Goal: Transaction & Acquisition: Purchase product/service

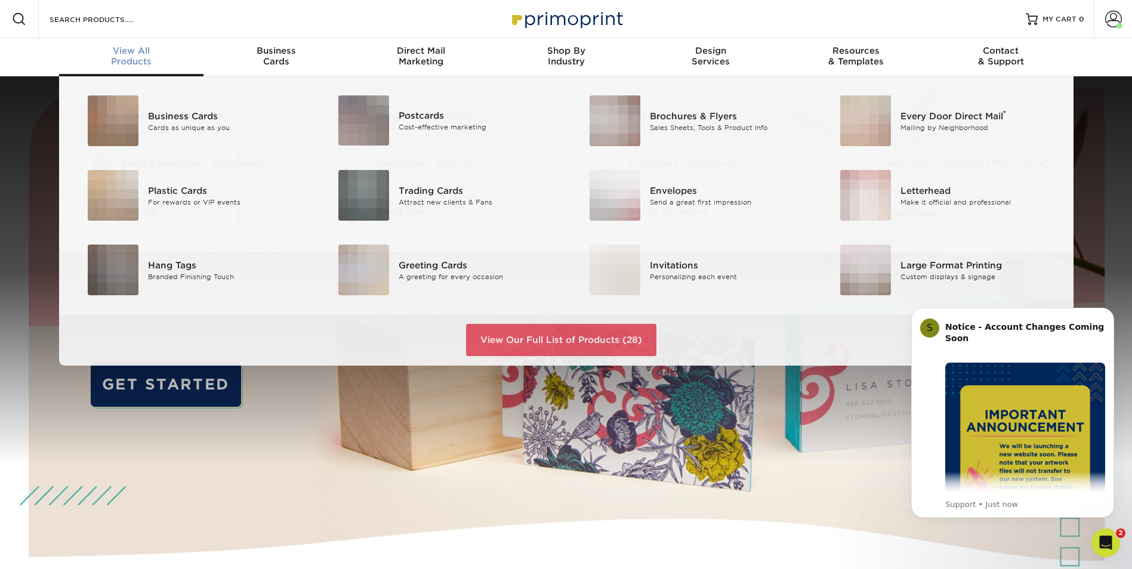
click at [125, 58] on div "View All Products" at bounding box center [131, 55] width 145 height 21
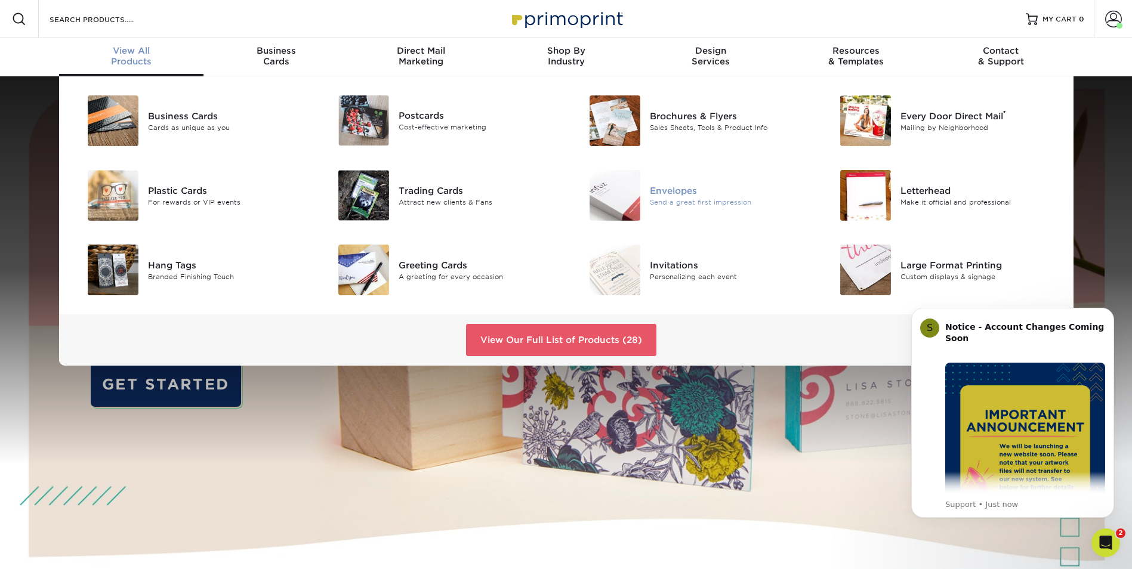
click at [624, 199] on img at bounding box center [614, 195] width 51 height 51
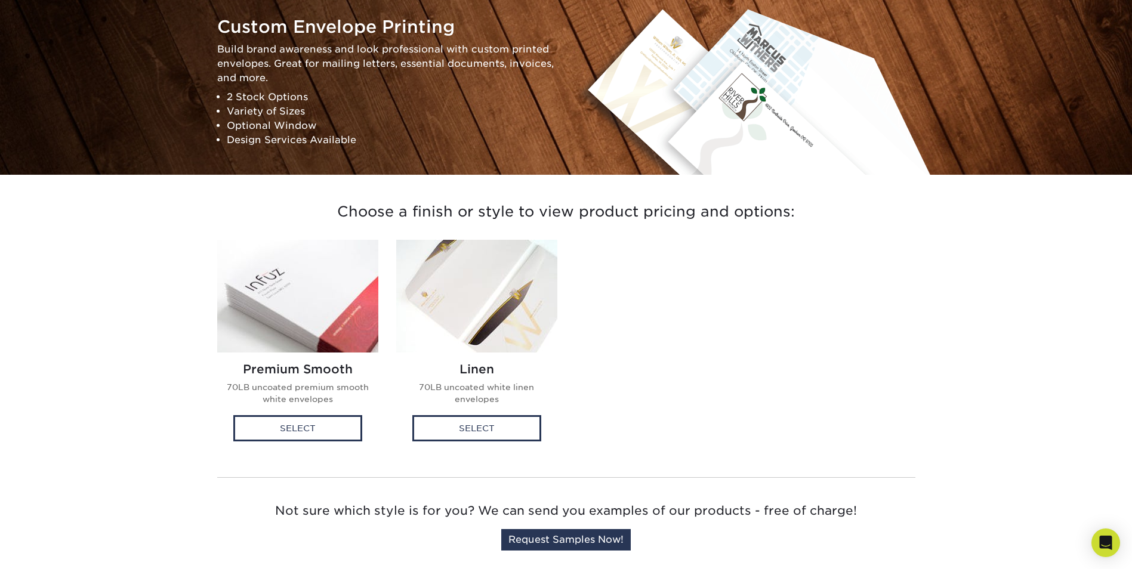
scroll to position [179, 0]
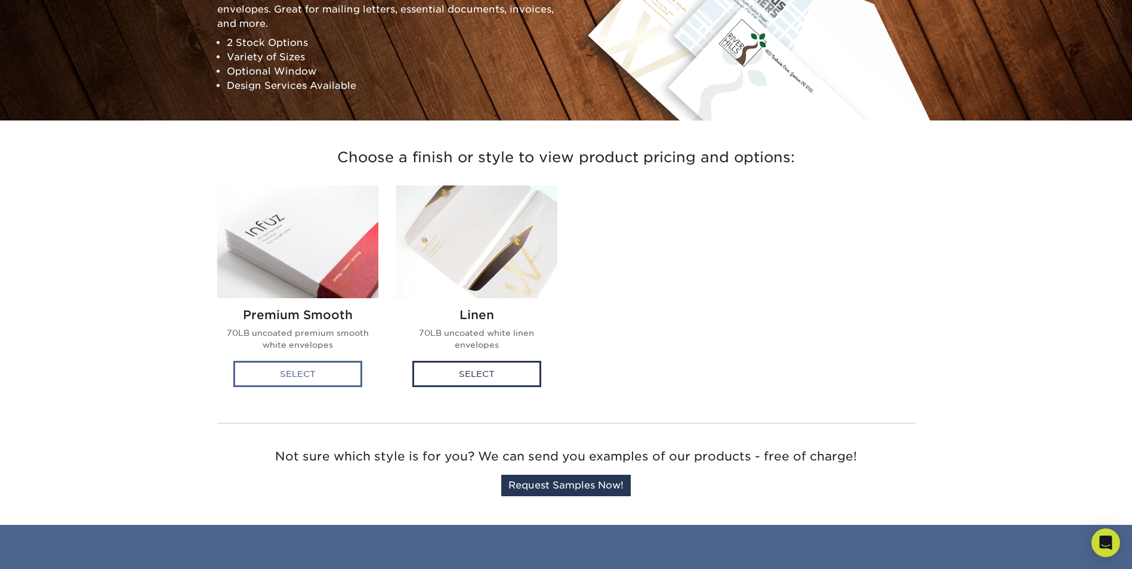
click at [271, 379] on div "Select" at bounding box center [297, 374] width 129 height 26
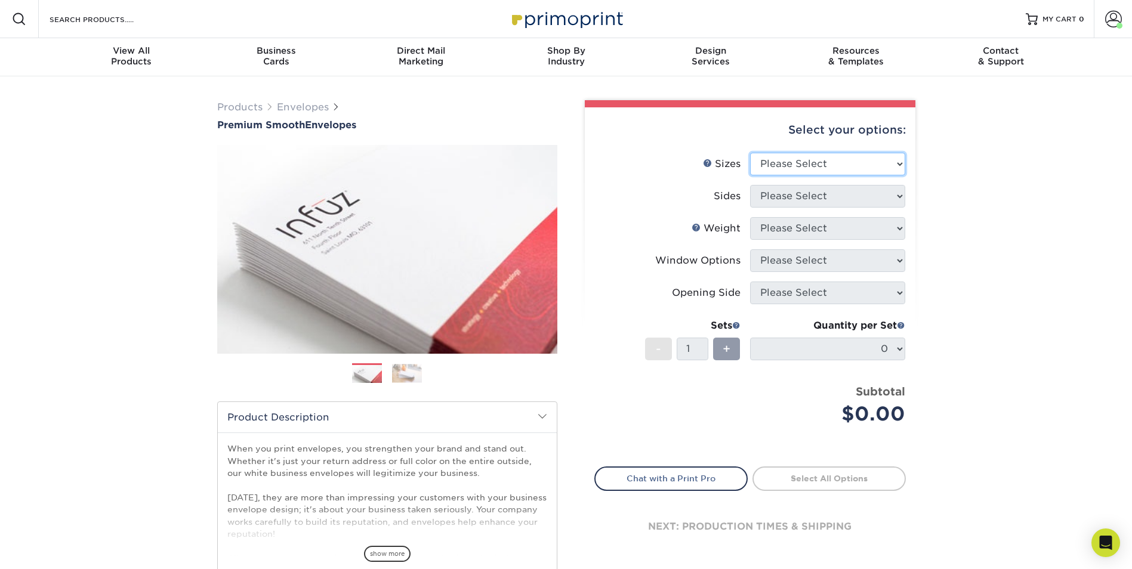
click at [900, 163] on select "Please Select 8.875" x 3.875" 4.125" x 9.5" 5.25" x 7.25" 9" x 12"" at bounding box center [827, 164] width 155 height 23
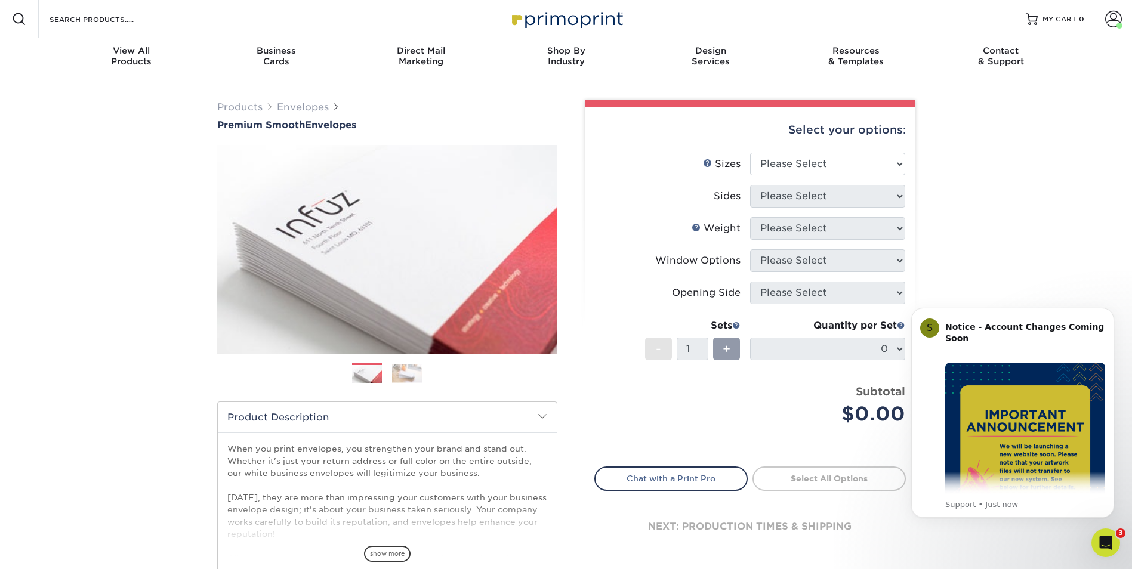
click at [956, 205] on div "Products Envelopes Premium Smooth Envelopes Previous Next / /" at bounding box center [566, 394] width 1132 height 637
click at [1111, 25] on span at bounding box center [1113, 19] width 17 height 17
click at [1009, 60] on span "Welcome," at bounding box center [996, 59] width 57 height 11
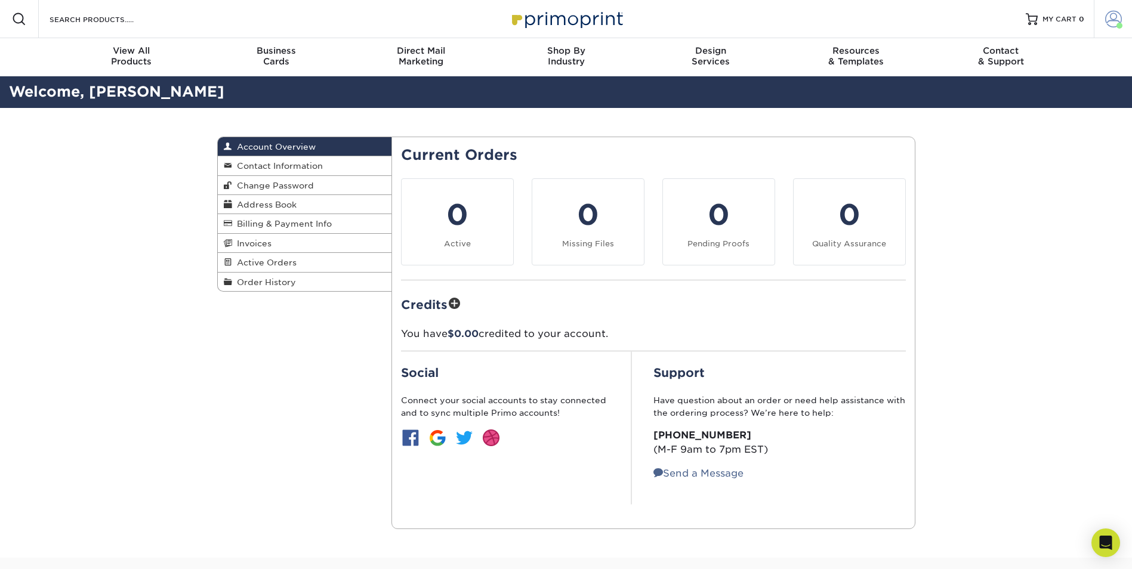
click at [1112, 18] on span at bounding box center [1113, 19] width 17 height 17
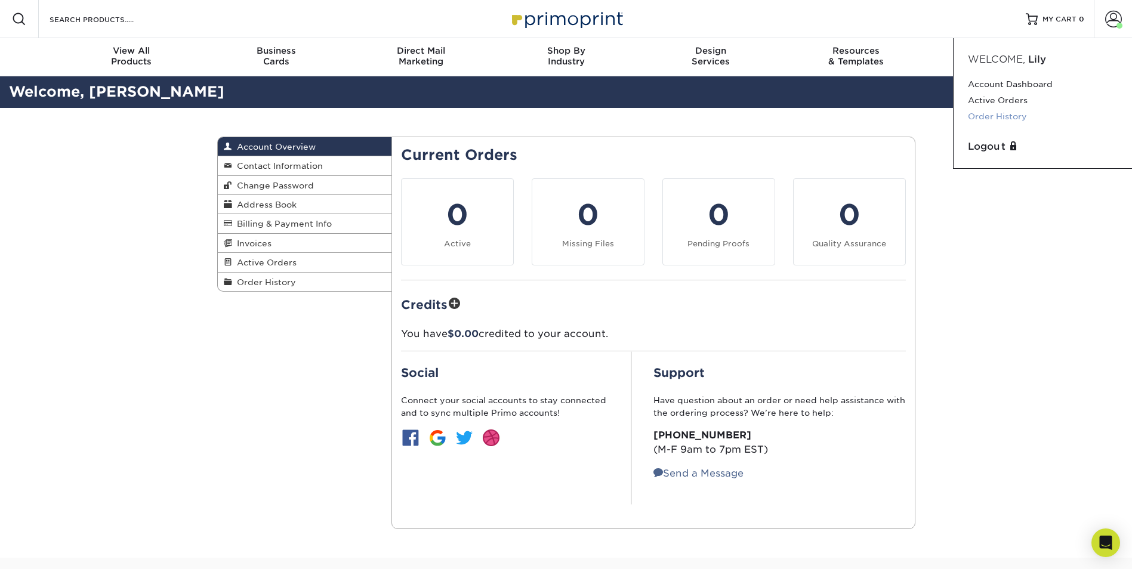
click at [1003, 115] on link "Order History" at bounding box center [1043, 117] width 150 height 16
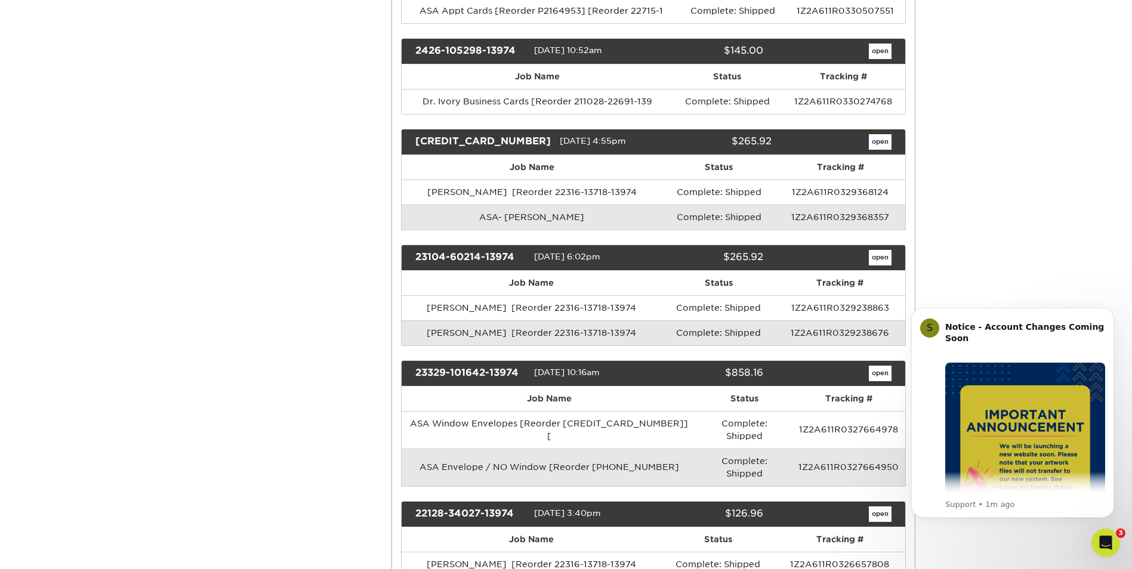
scroll to position [1432, 0]
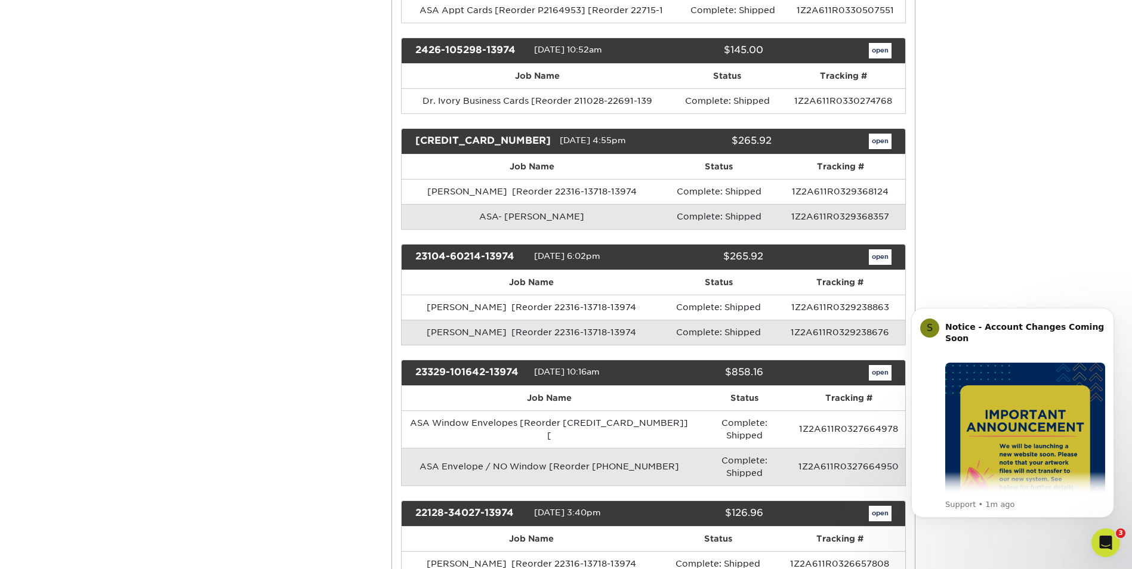
click at [668, 448] on td "ASA Envelope / NO Window [Reorder 20710-125293-139" at bounding box center [548, 467] width 295 height 38
click at [660, 448] on td "ASA Envelope / NO Window [Reorder 20710-125293-139" at bounding box center [548, 467] width 295 height 38
click at [878, 365] on link "open" at bounding box center [880, 373] width 23 height 16
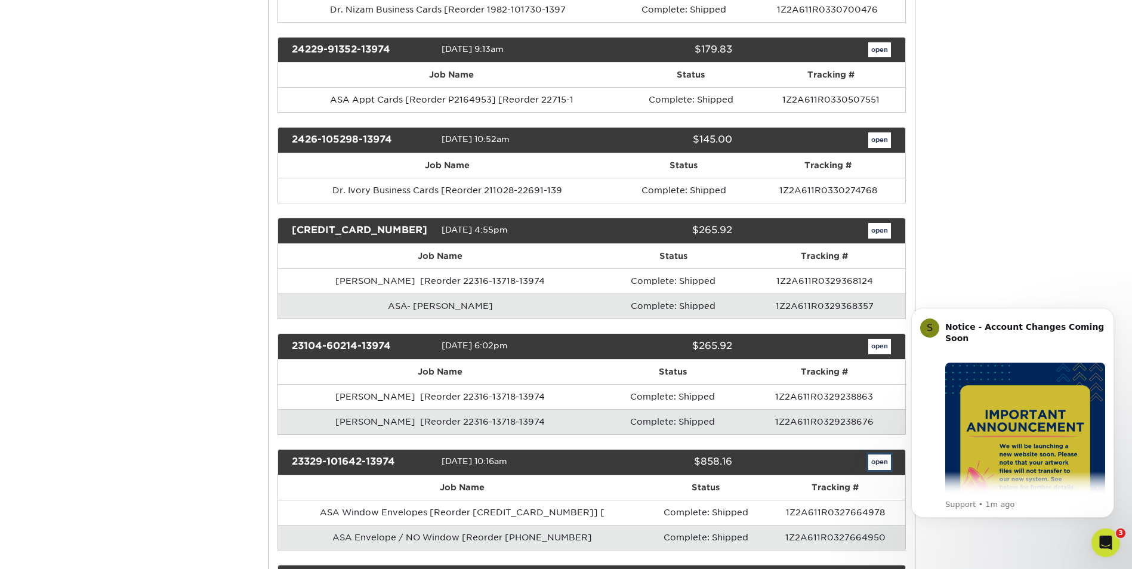
scroll to position [0, 0]
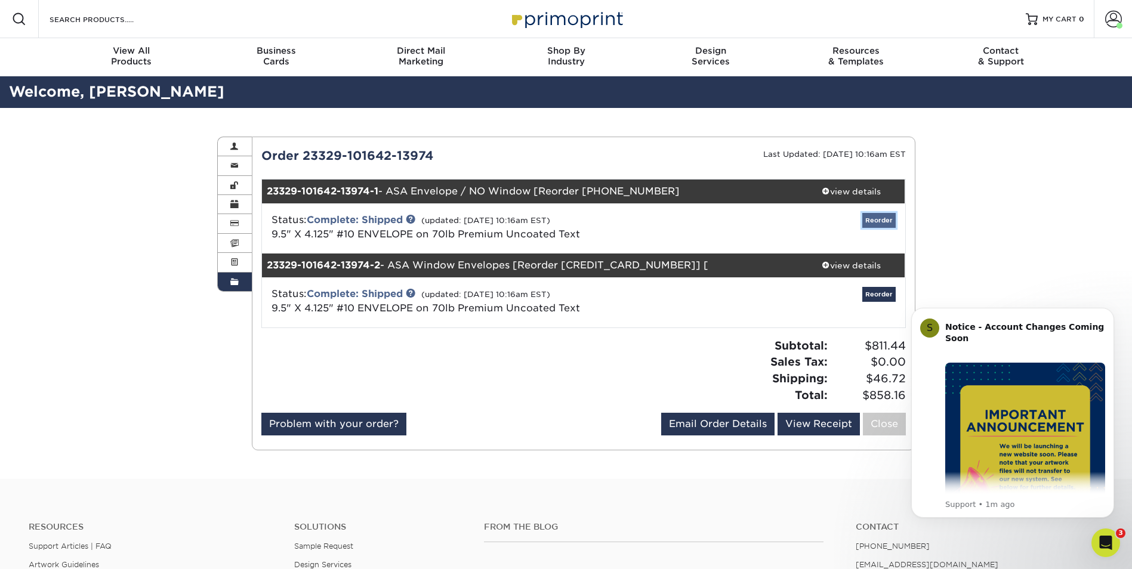
click at [875, 220] on link "Reorder" at bounding box center [878, 220] width 33 height 15
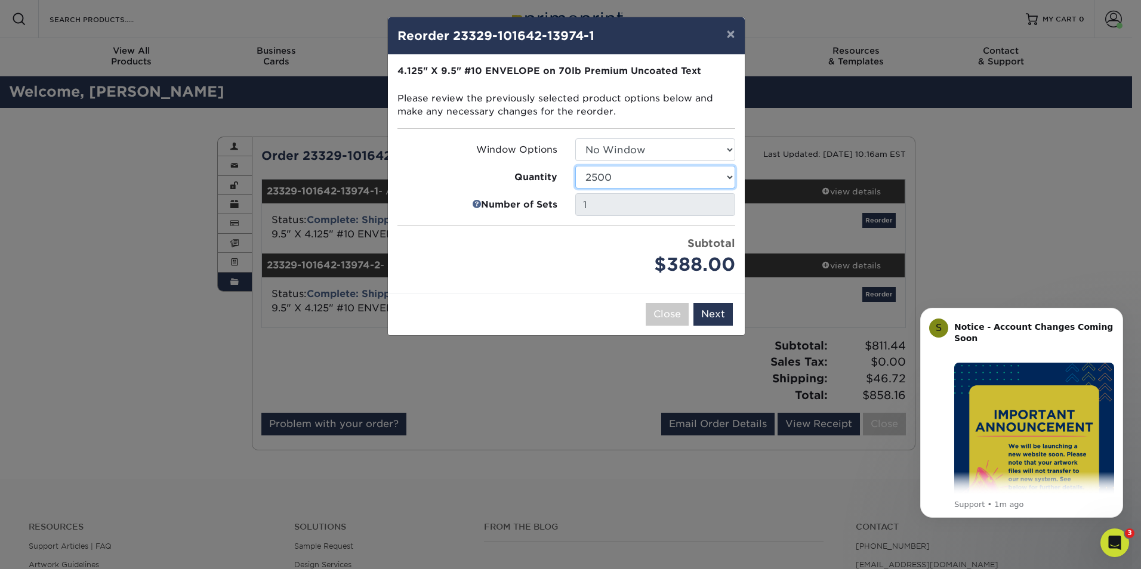
click at [729, 178] on select "250 500 1000 2500 5000 10000 15000 20000 25000" at bounding box center [655, 177] width 160 height 23
click at [575, 166] on select "250 500 1000 2500 5000 10000 15000 20000 25000" at bounding box center [655, 177] width 160 height 23
click at [727, 175] on select "250 500 1000 2500 5000 10000 15000 20000 25000" at bounding box center [655, 177] width 160 height 23
select select "52e3d710-0e8f-4d4d-8560-7d4d8655be69"
click at [575, 166] on select "250 500 1000 2500 5000 10000 15000 20000 25000" at bounding box center [655, 177] width 160 height 23
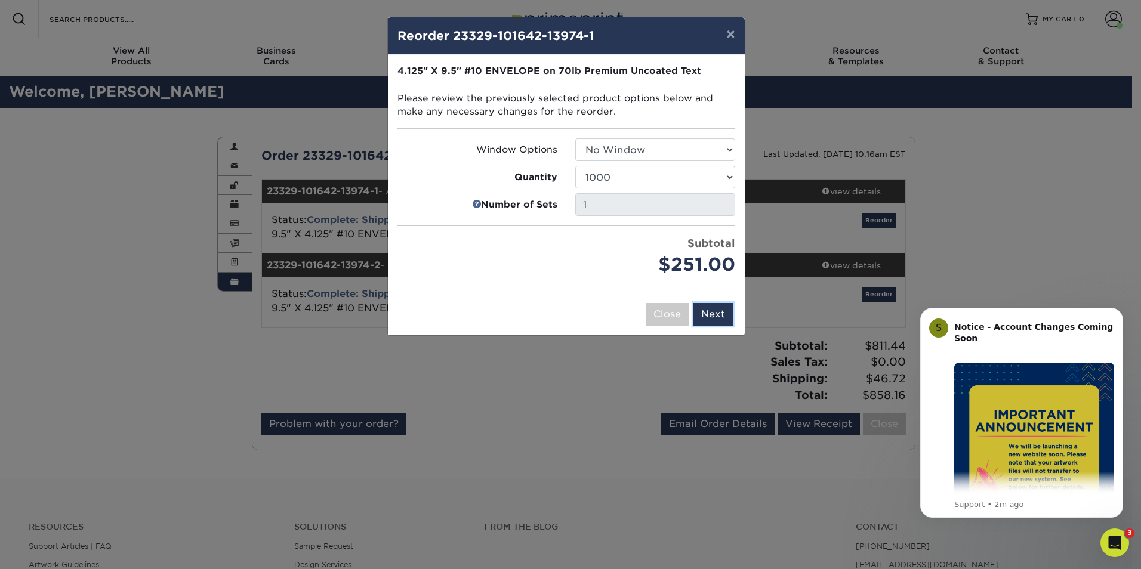
click at [717, 316] on button "Next" at bounding box center [712, 314] width 39 height 23
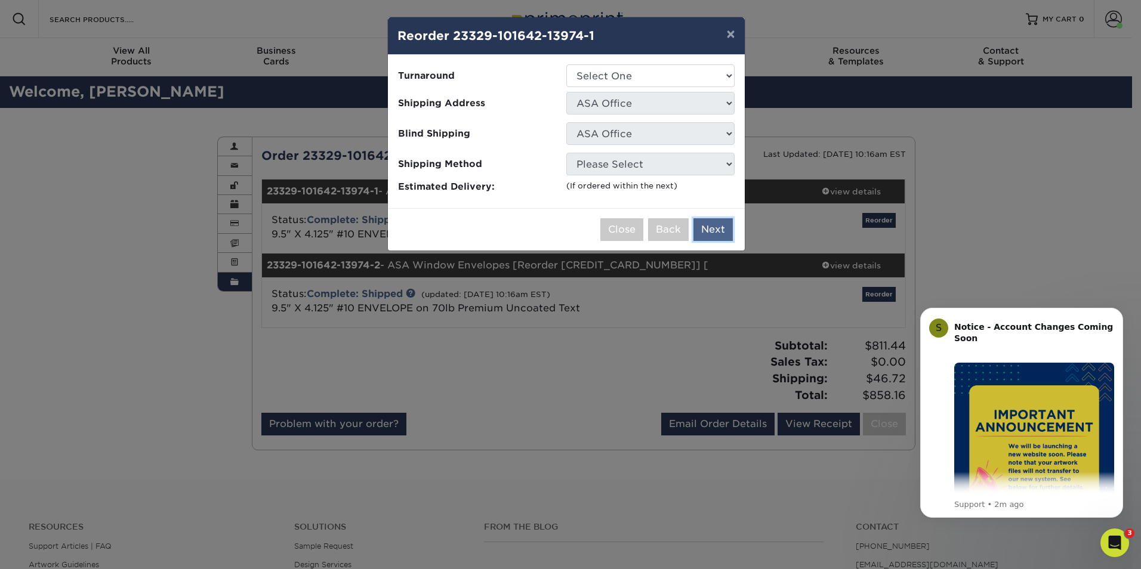
click at [716, 230] on button "Next" at bounding box center [712, 229] width 39 height 23
click at [699, 233] on button "Please select shipping options." at bounding box center [647, 229] width 171 height 23
click at [727, 74] on select "Select One 2-4 Business Days" at bounding box center [650, 75] width 168 height 23
select select "5ff611ab-e7b4-4983-b34f-0023fb6ed2dc"
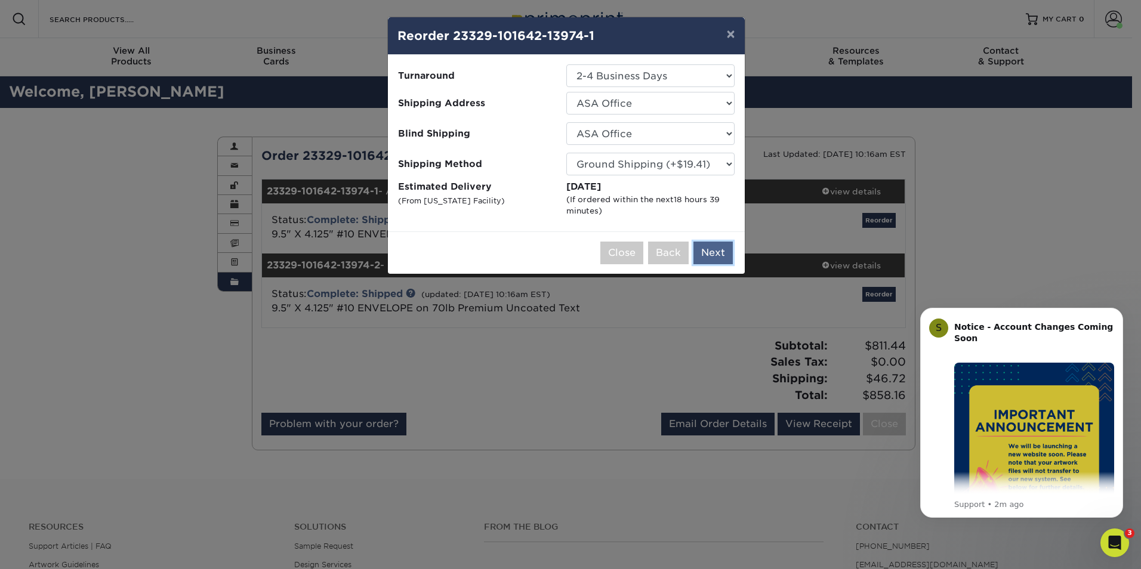
click at [708, 250] on button "Next" at bounding box center [712, 253] width 39 height 23
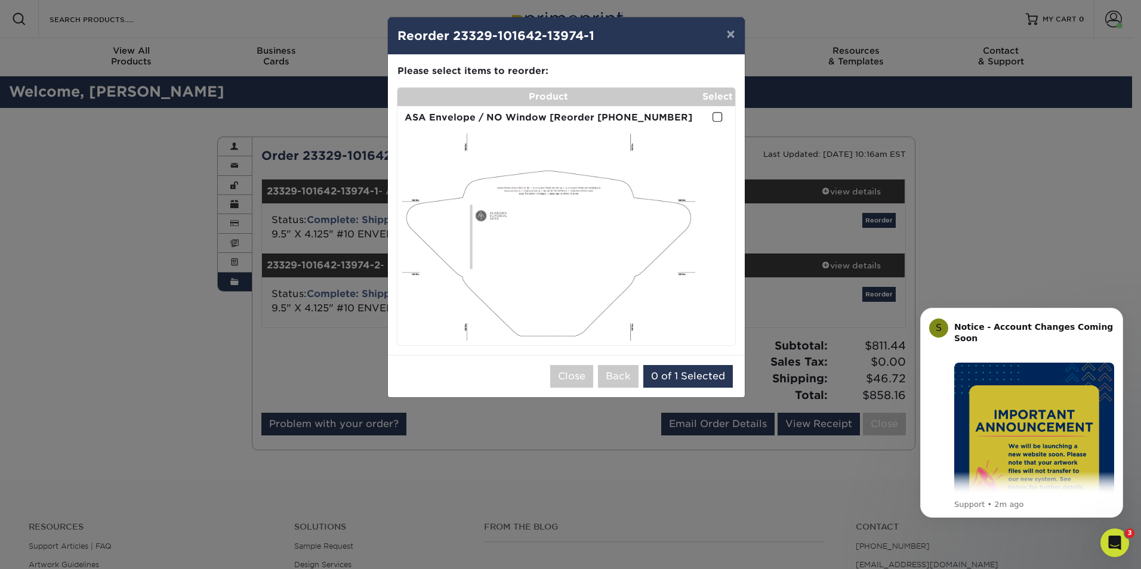
click at [713, 115] on span at bounding box center [717, 117] width 10 height 11
click at [0, 0] on input "checkbox" at bounding box center [0, 0] width 0 height 0
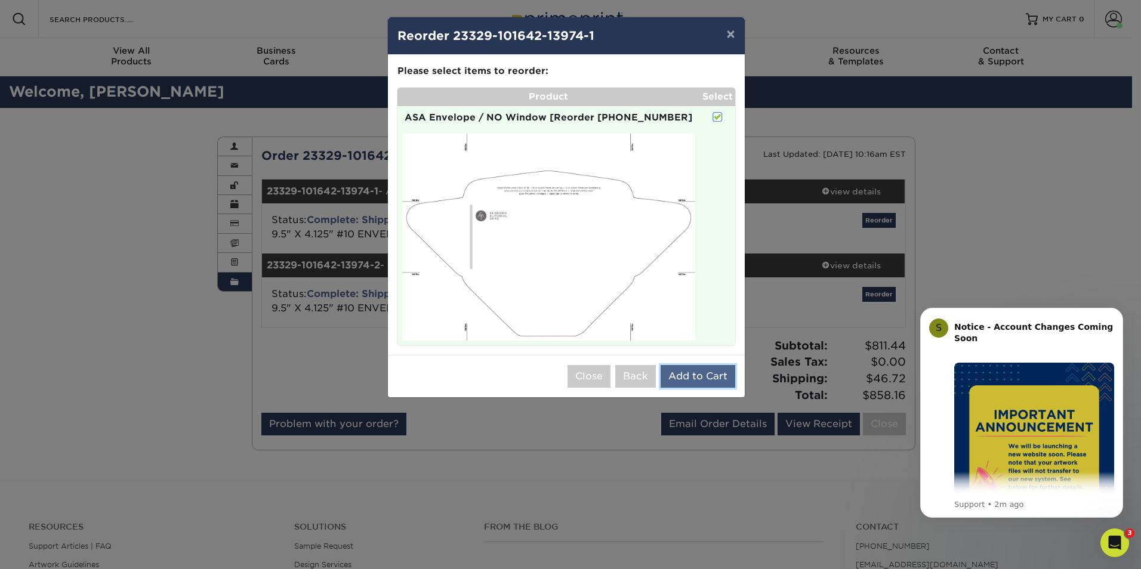
click at [687, 372] on button "Add to Cart" at bounding box center [697, 376] width 75 height 23
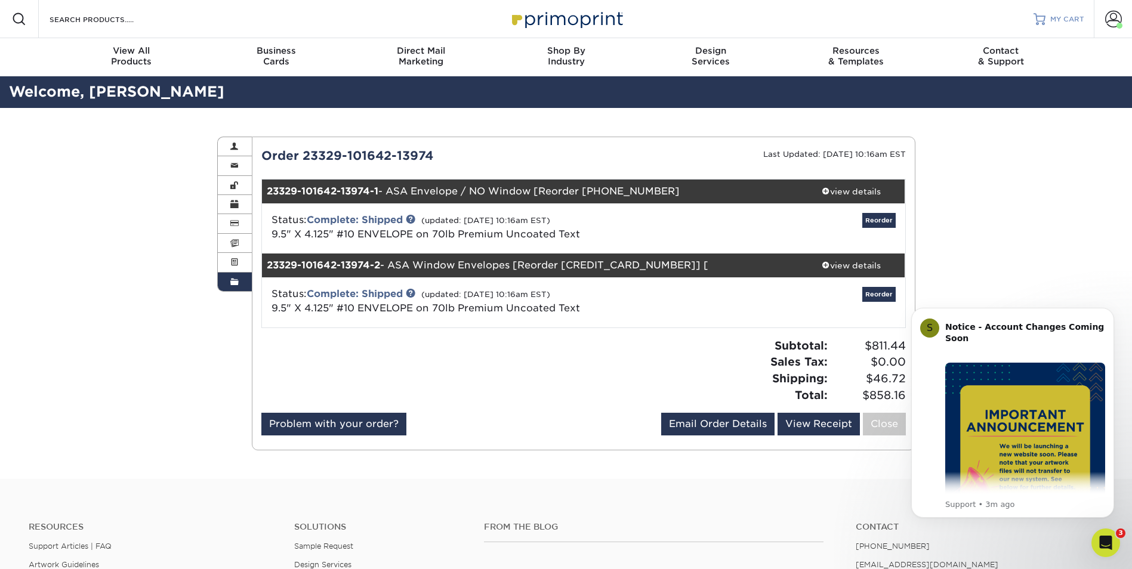
click at [1061, 19] on span "MY CART" at bounding box center [1067, 19] width 34 height 10
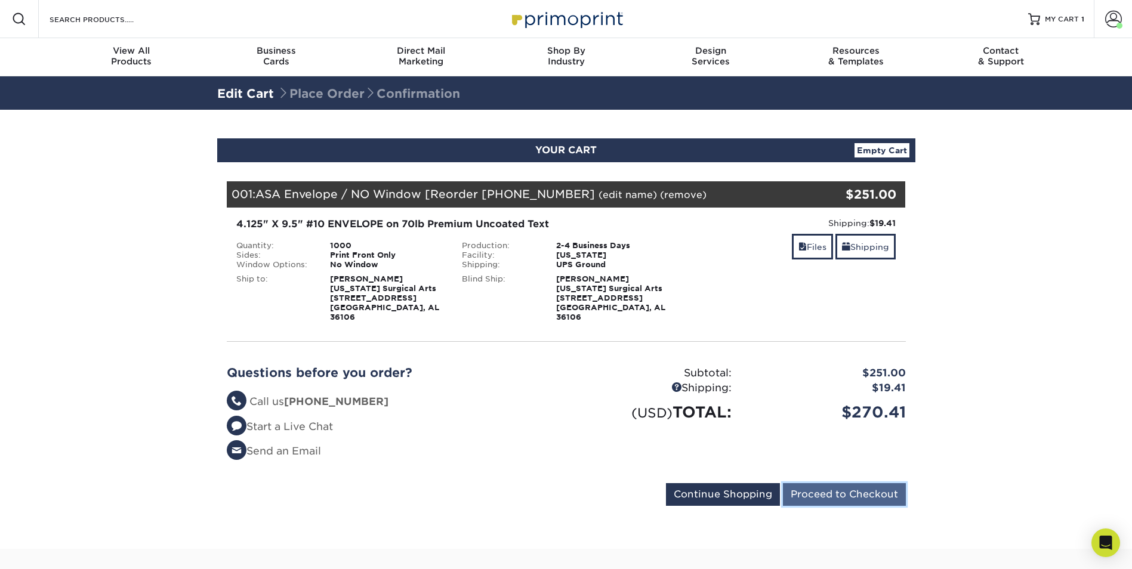
click at [835, 484] on input "Proceed to Checkout" at bounding box center [844, 494] width 123 height 23
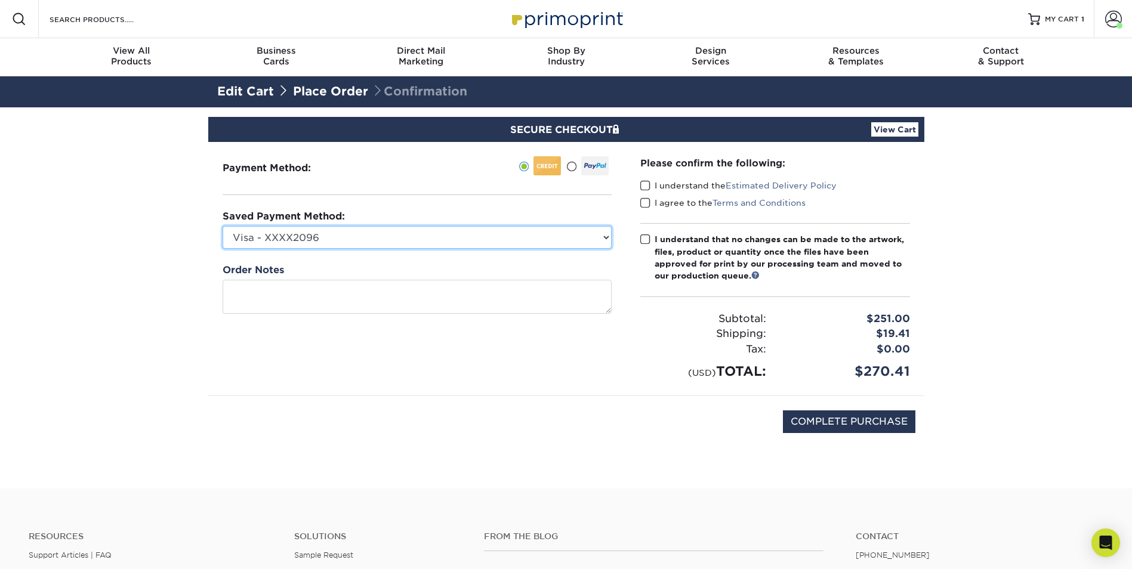
click at [606, 234] on select "Visa - XXXX2096 Visa - XXXX1956 Visa - XXXX3283 Visa - XXXX4256 Visa - XXXX8976…" at bounding box center [417, 237] width 389 height 23
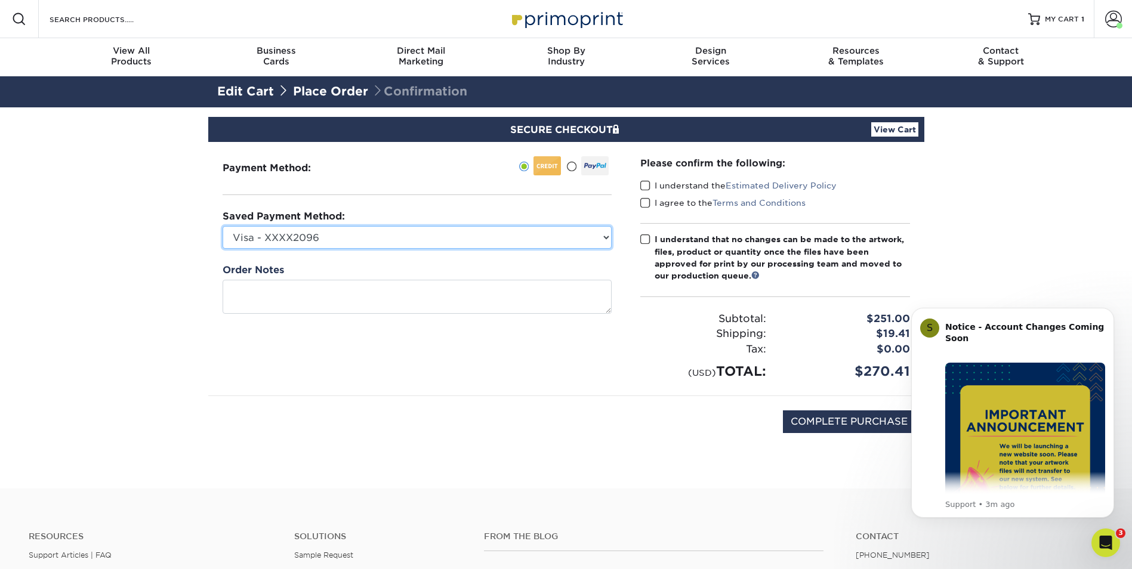
select select "74215"
click at [223, 226] on select "Visa - XXXX2096 Visa - XXXX1956 Visa - XXXX3283 Visa - XXXX4256 Visa - XXXX8976…" at bounding box center [417, 237] width 389 height 23
click at [645, 184] on span at bounding box center [645, 185] width 10 height 11
click at [0, 0] on input "I understand the Estimated Delivery Policy" at bounding box center [0, 0] width 0 height 0
click at [645, 200] on span at bounding box center [645, 202] width 10 height 11
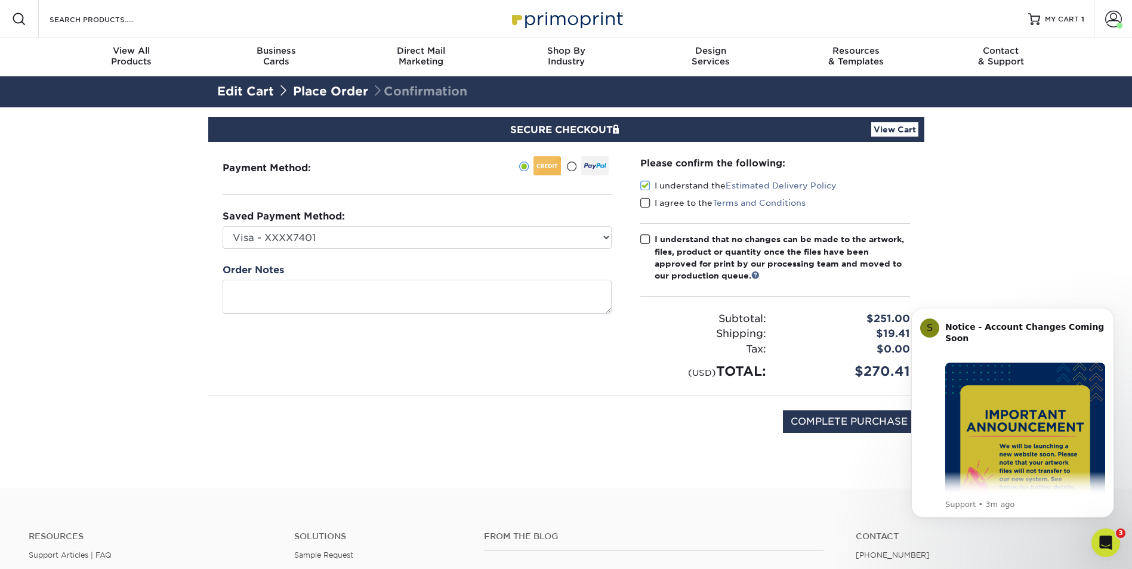
click at [0, 0] on input "I agree to the Terms and Conditions" at bounding box center [0, 0] width 0 height 0
click at [646, 239] on span at bounding box center [645, 239] width 10 height 11
click at [0, 0] on input "I understand that no changes can be made to the artwork, files, product or quan…" at bounding box center [0, 0] width 0 height 0
click at [827, 422] on input "COMPLETE PURCHASE" at bounding box center [849, 421] width 132 height 23
type input "PROCESSING, PLEASE WAIT..."
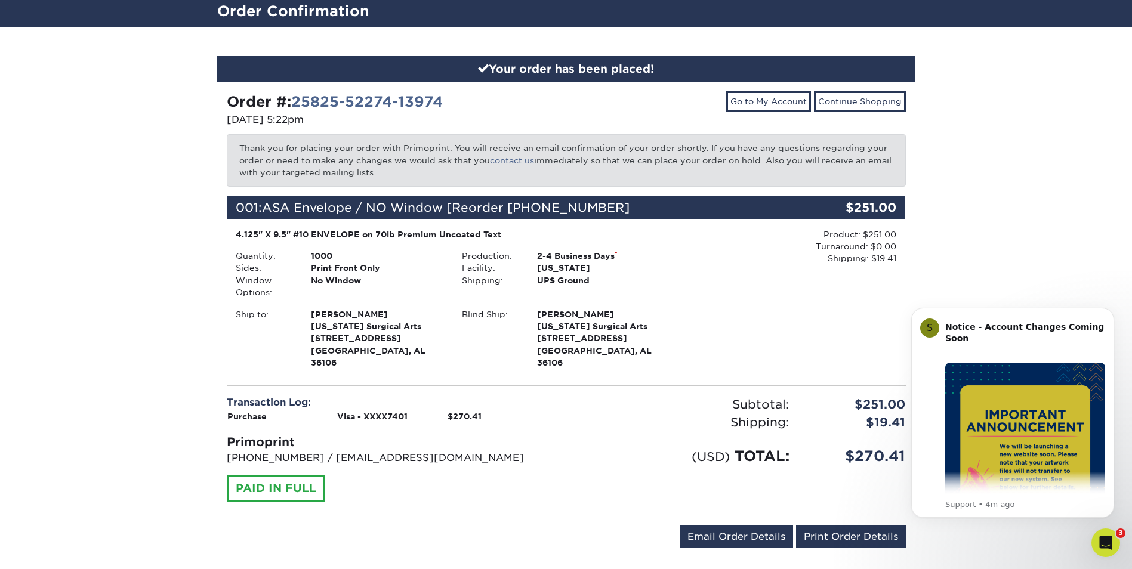
scroll to position [60, 0]
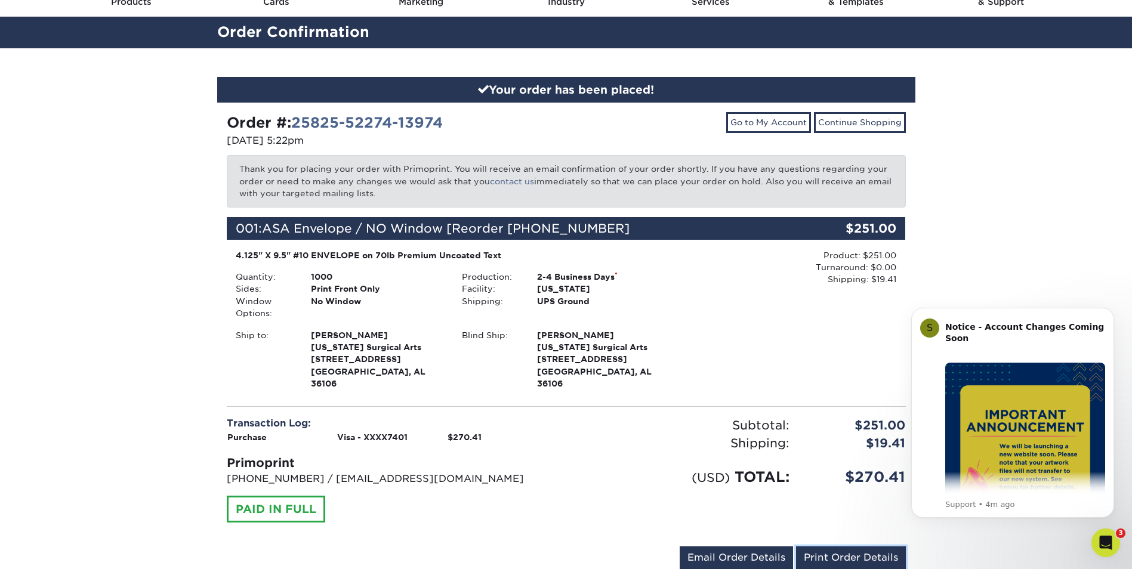
drag, startPoint x: 824, startPoint y: 549, endPoint x: 97, endPoint y: 500, distance: 729.5
click at [823, 548] on link "Print Order Details" at bounding box center [851, 557] width 110 height 23
